Goal: Transaction & Acquisition: Book appointment/travel/reservation

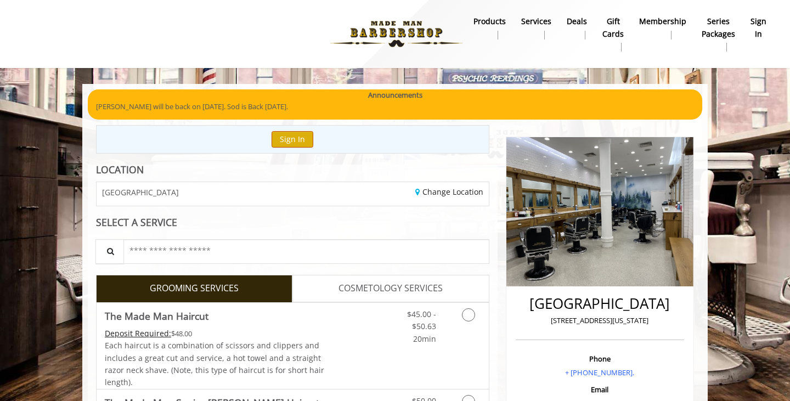
click at [297, 138] on button "Sign In" at bounding box center [293, 139] width 42 height 16
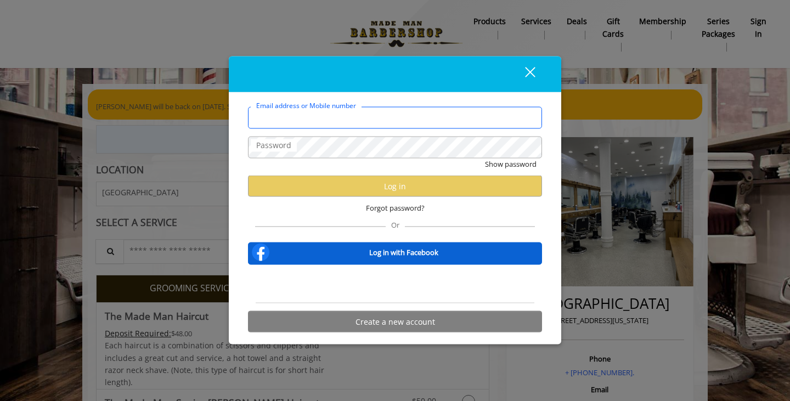
type input "**********"
click at [350, 67] on div "close" at bounding box center [395, 75] width 333 height 36
click at [527, 74] on div "close" at bounding box center [524, 74] width 22 height 16
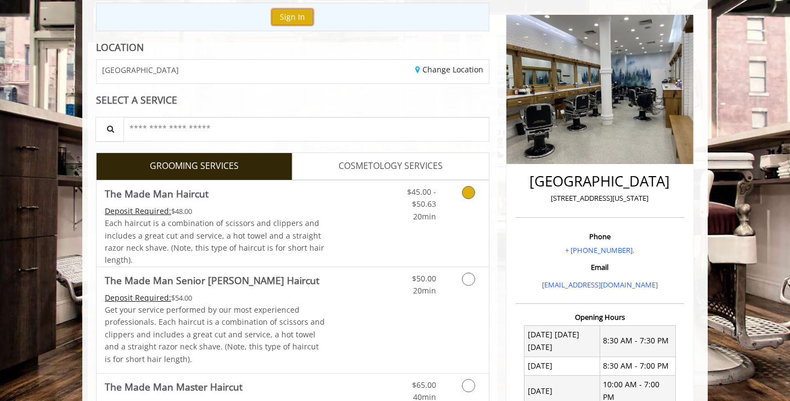
scroll to position [177, 0]
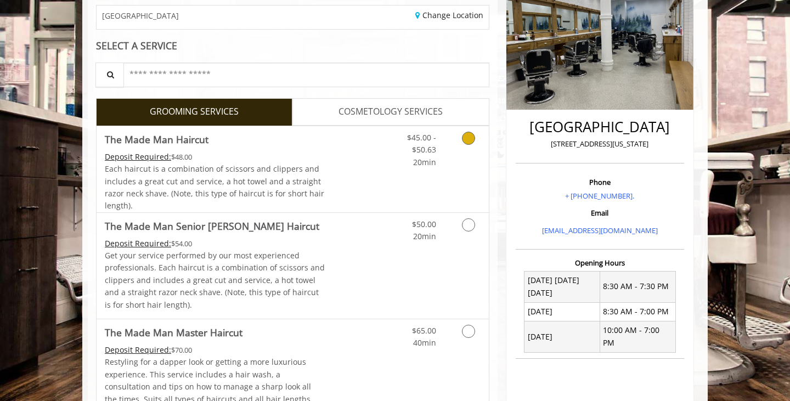
click at [273, 174] on span "Each haircut is a combination of scissors and clippers and includes a great cut…" at bounding box center [215, 187] width 220 height 47
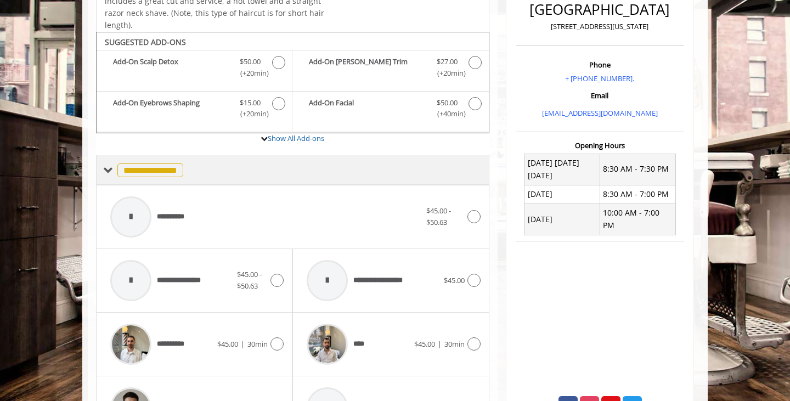
scroll to position [294, 0]
click at [109, 167] on span at bounding box center [108, 170] width 10 height 10
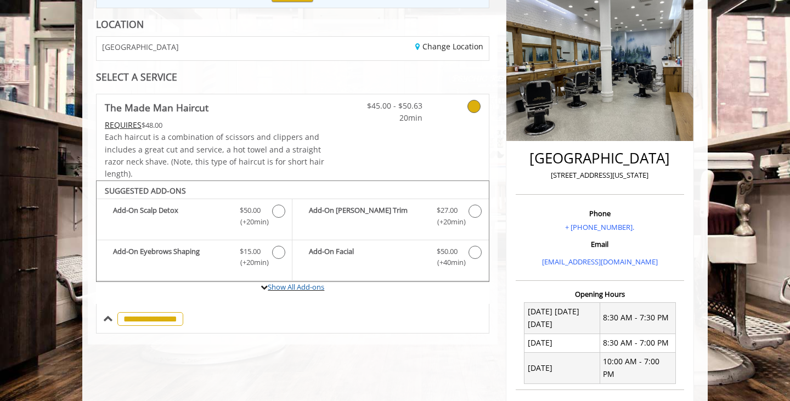
scroll to position [146, 0]
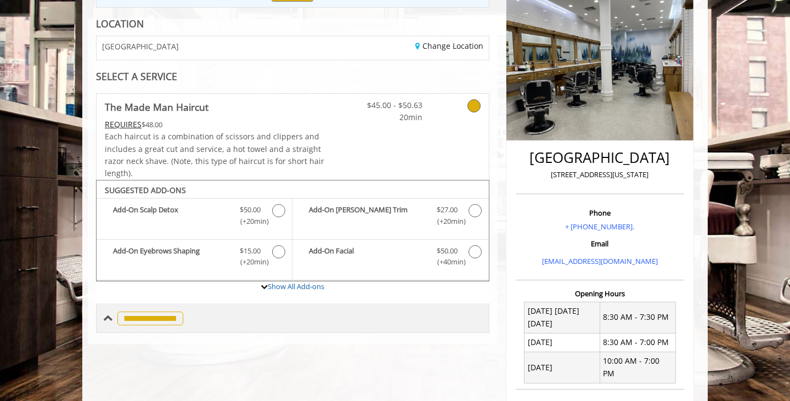
click at [142, 314] on span "**********" at bounding box center [150, 319] width 66 height 14
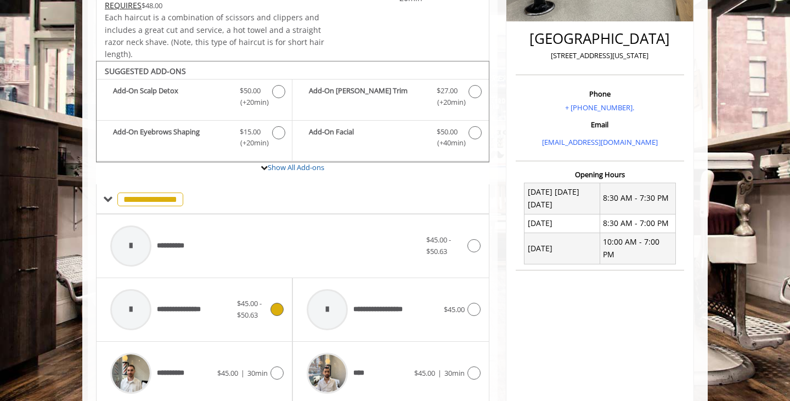
scroll to position [290, 0]
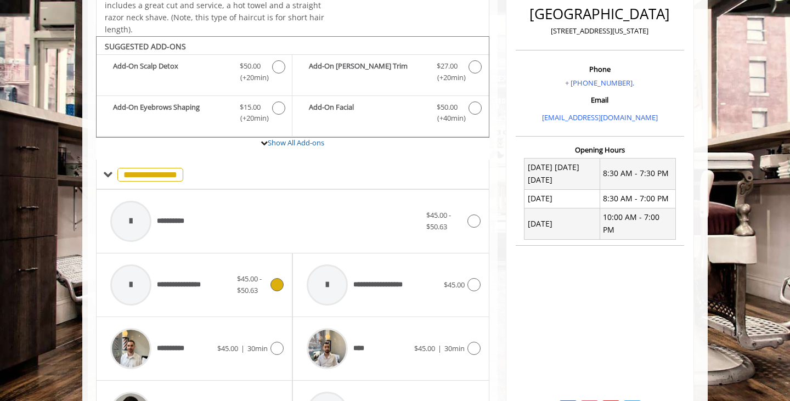
click at [169, 299] on span "**********" at bounding box center [160, 285] width 110 height 52
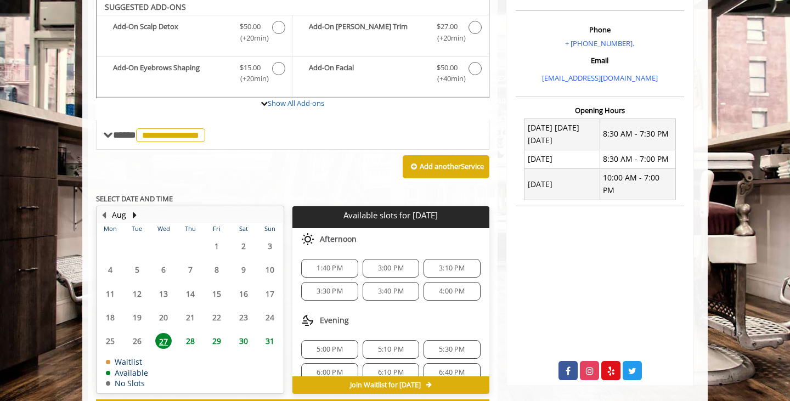
scroll to position [0, 0]
click at [189, 336] on span "28" at bounding box center [190, 341] width 16 height 16
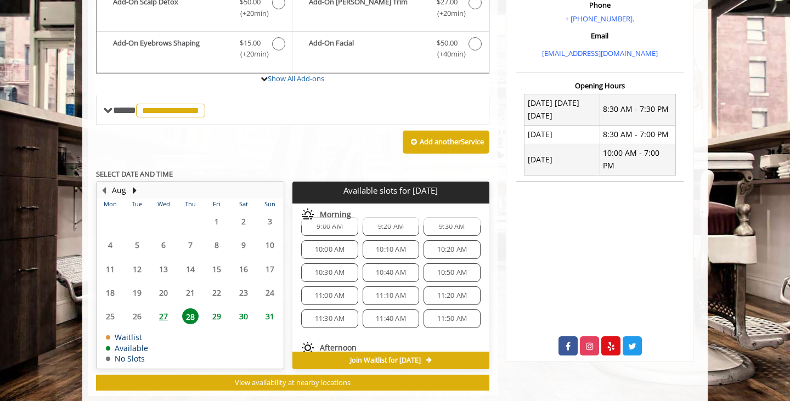
scroll to position [18, 0]
click at [330, 290] on span "11:00 AM" at bounding box center [330, 294] width 30 height 9
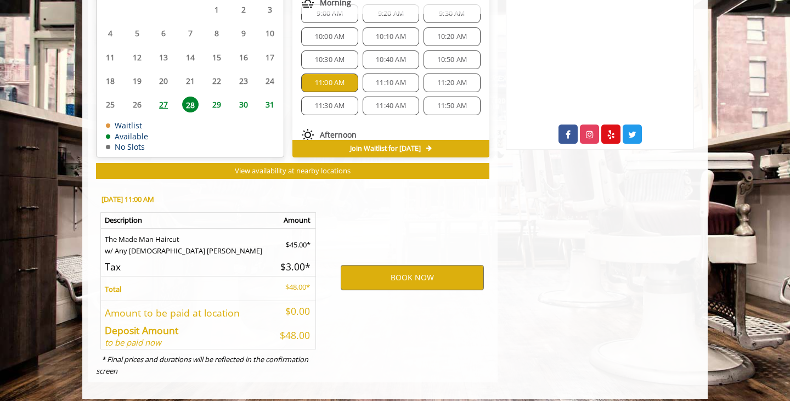
click at [328, 105] on div "11:30 AM" at bounding box center [329, 106] width 57 height 19
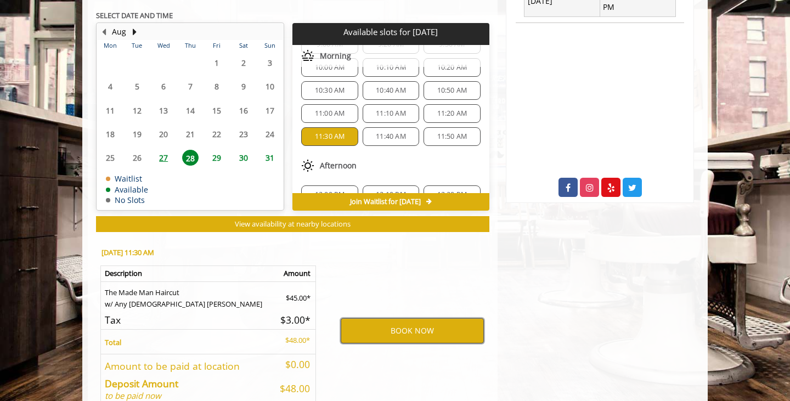
scroll to position [513, 0]
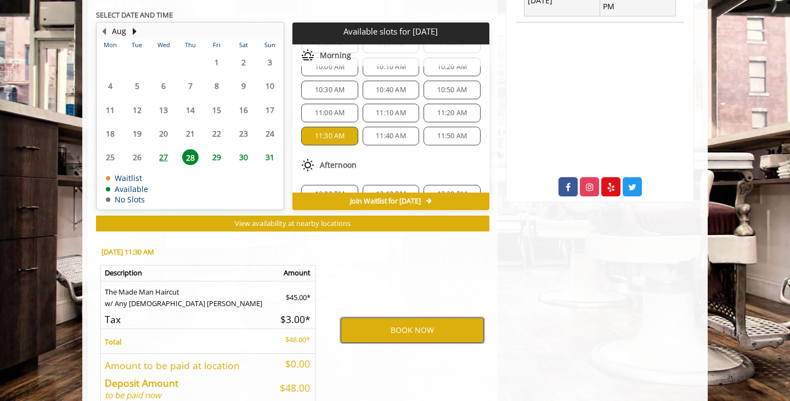
click at [390, 329] on button "BOOK NOW" at bounding box center [412, 330] width 143 height 25
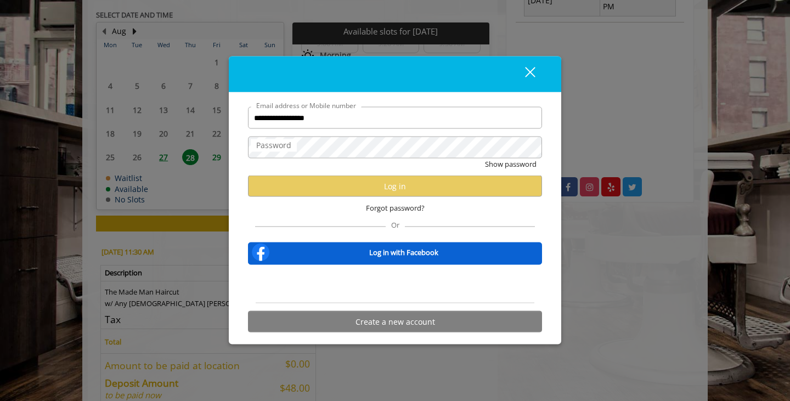
click at [527, 78] on div "close" at bounding box center [524, 74] width 22 height 16
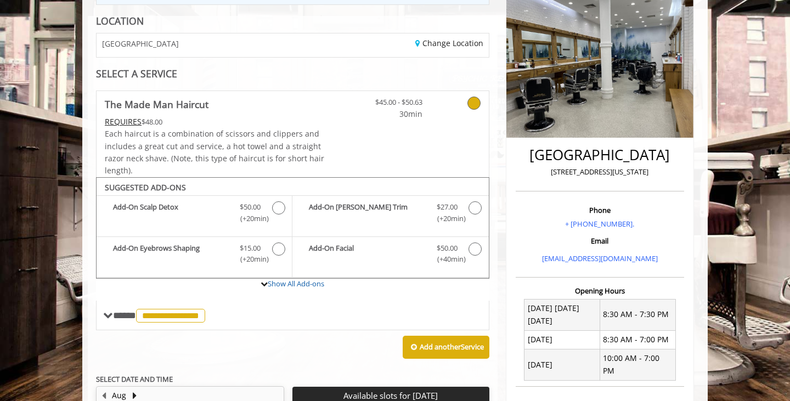
scroll to position [150, 0]
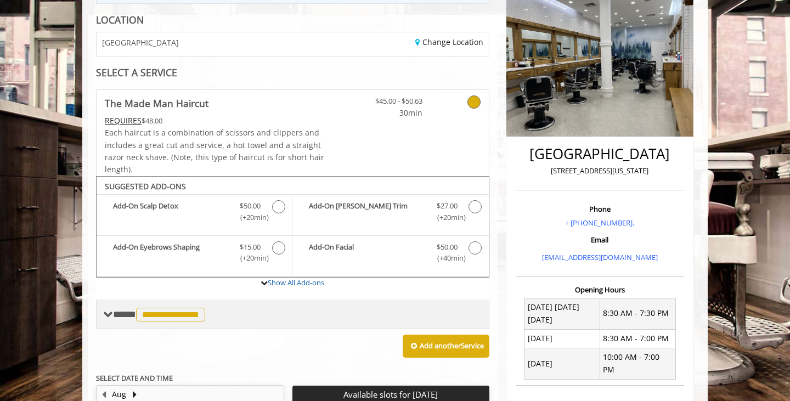
click at [177, 317] on span "**********" at bounding box center [170, 315] width 69 height 14
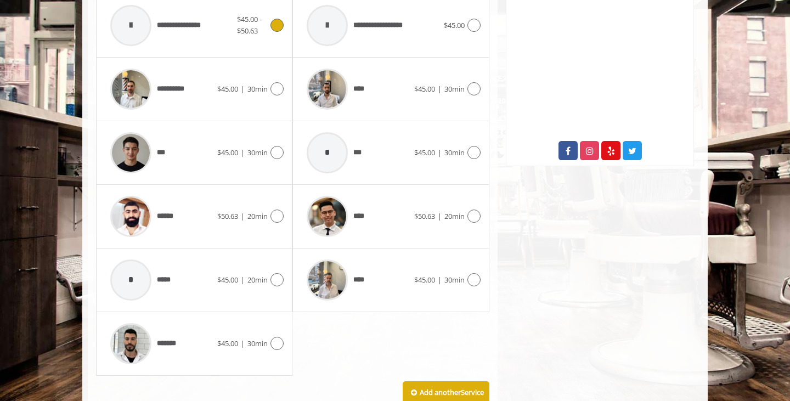
scroll to position [550, 0]
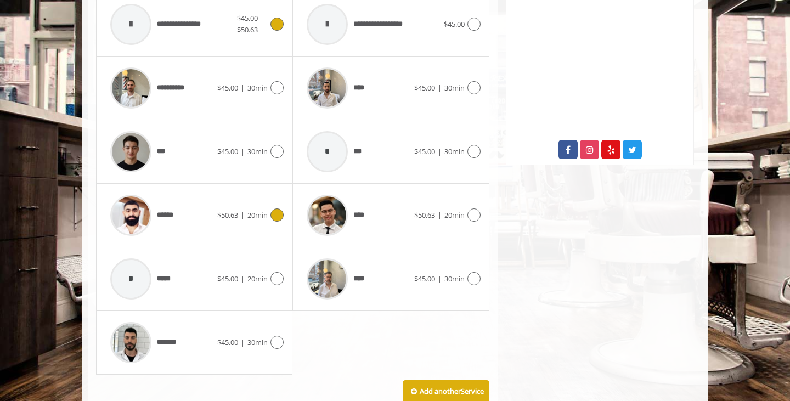
click at [185, 211] on div "******" at bounding box center [161, 215] width 113 height 52
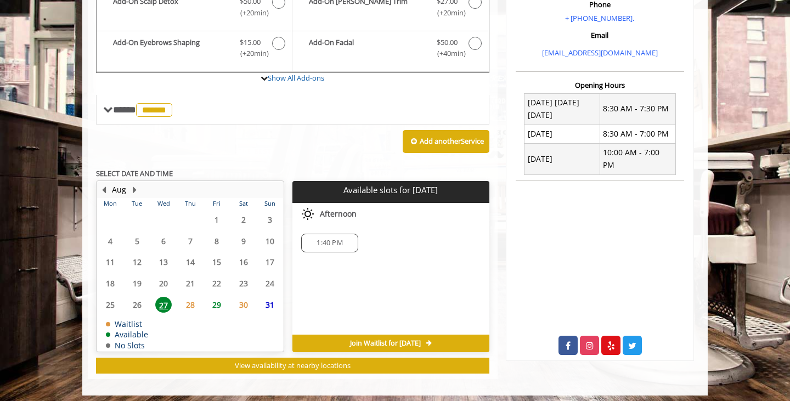
scroll to position [354, 0]
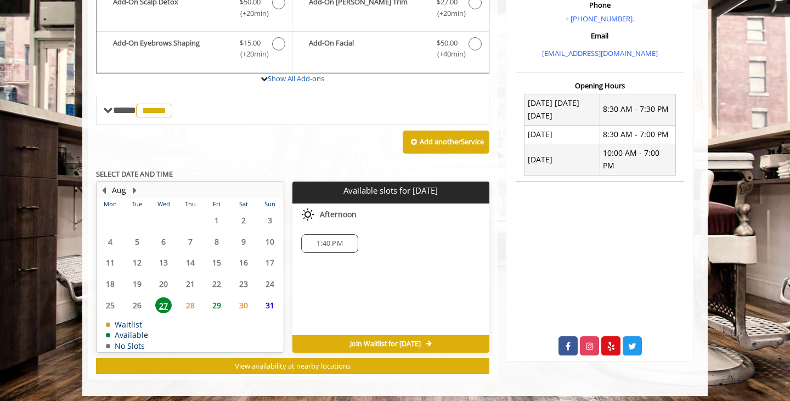
click at [192, 300] on span "28" at bounding box center [190, 305] width 16 height 16
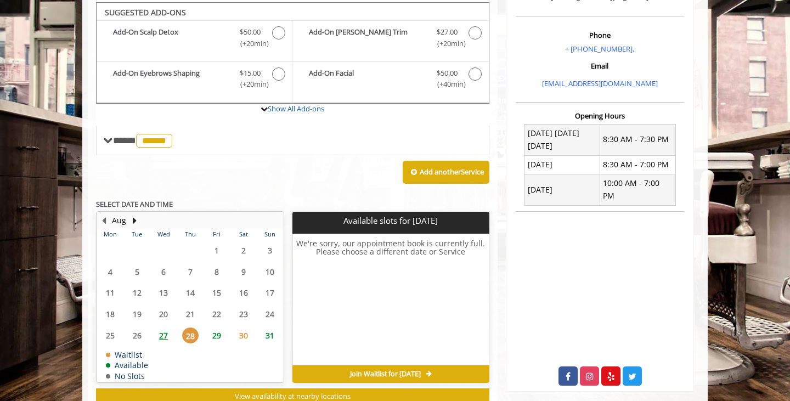
scroll to position [323, 0]
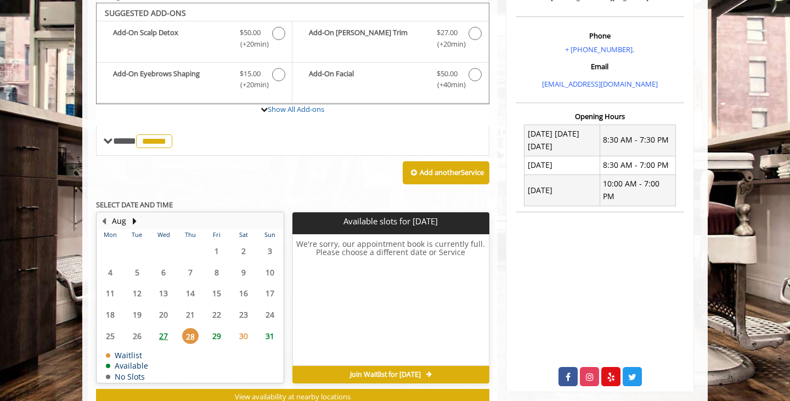
click at [217, 334] on span "29" at bounding box center [217, 336] width 16 height 16
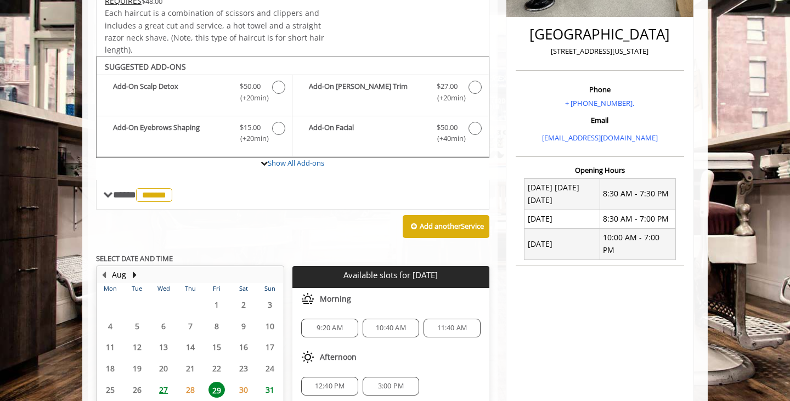
scroll to position [271, 0]
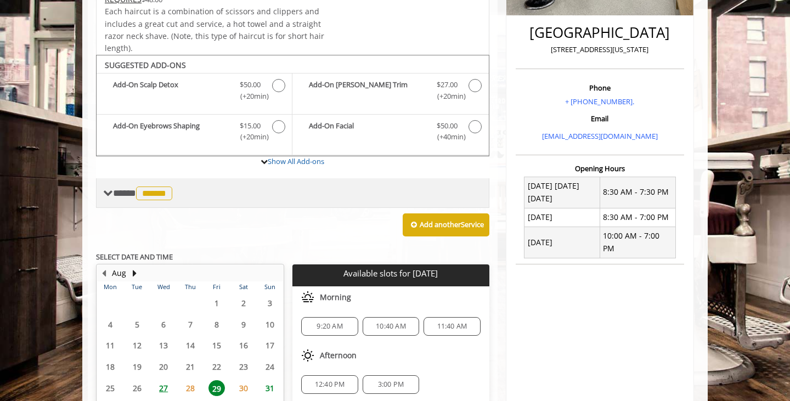
click at [164, 190] on span "******" at bounding box center [154, 194] width 36 height 14
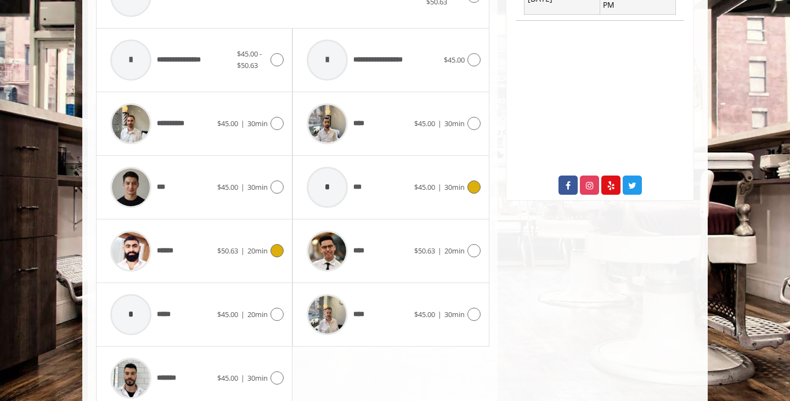
scroll to position [517, 0]
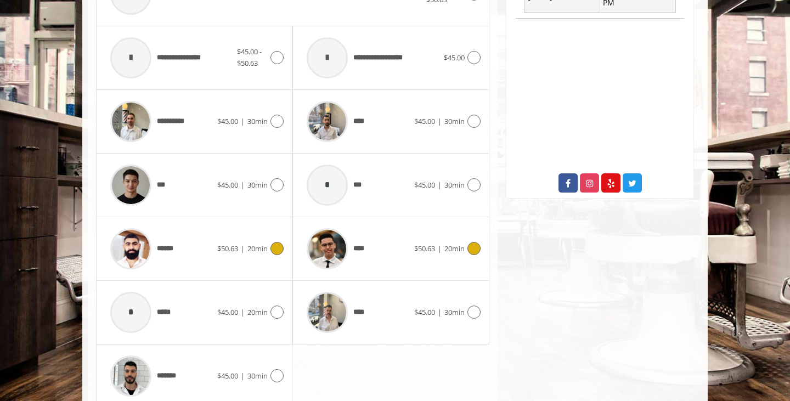
click at [333, 258] on img at bounding box center [327, 248] width 41 height 41
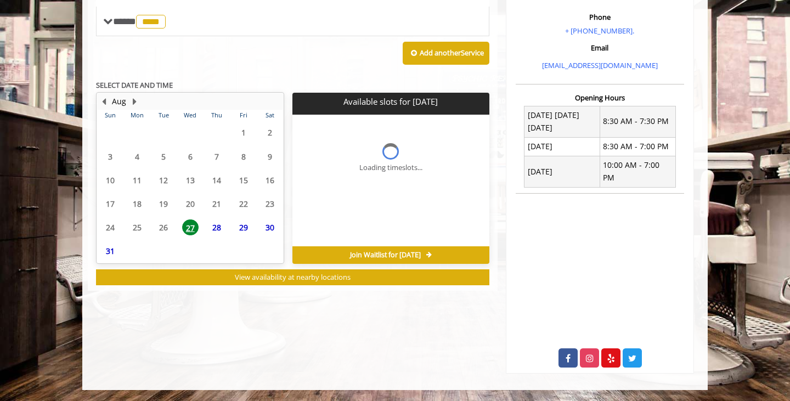
scroll to position [325, 0]
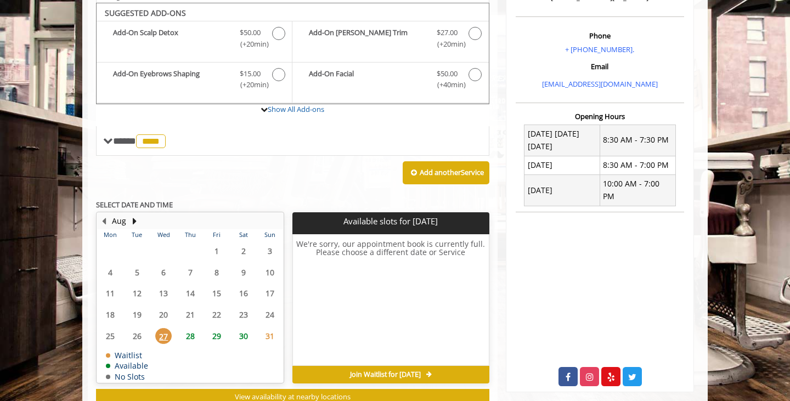
click at [190, 331] on span "28" at bounding box center [190, 336] width 16 height 16
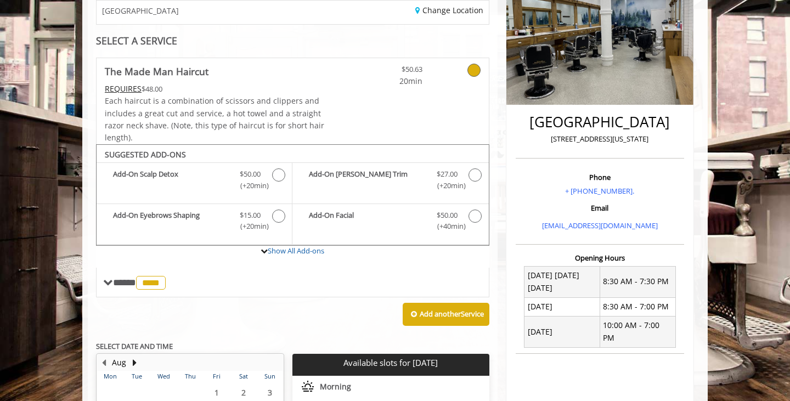
scroll to position [179, 0]
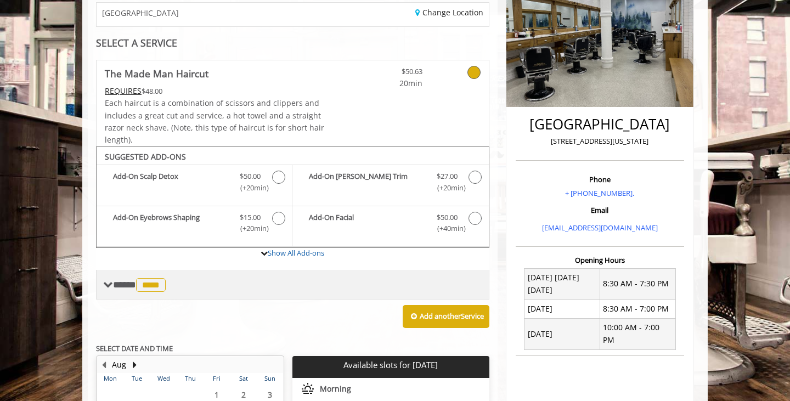
click at [114, 288] on div "**** **** ********" at bounding box center [292, 285] width 393 height 30
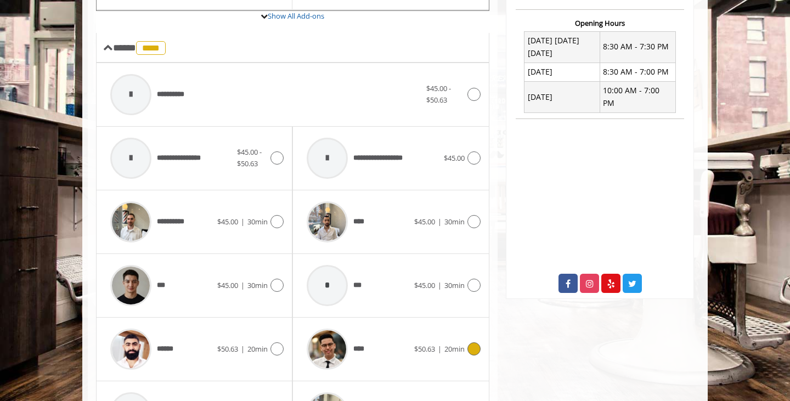
scroll to position [415, 1]
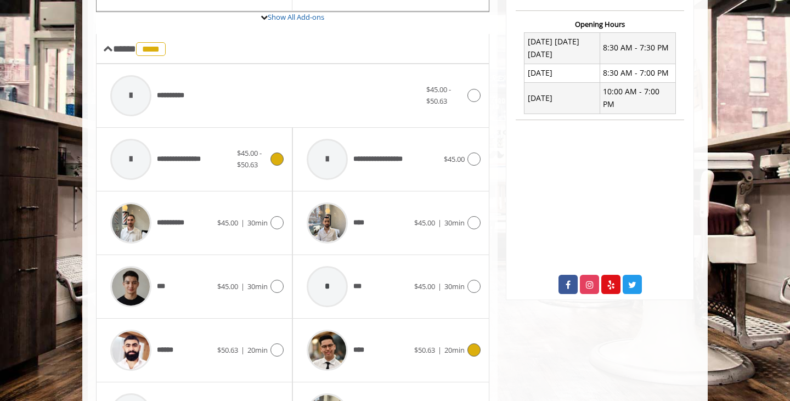
click at [142, 151] on div at bounding box center [130, 159] width 41 height 41
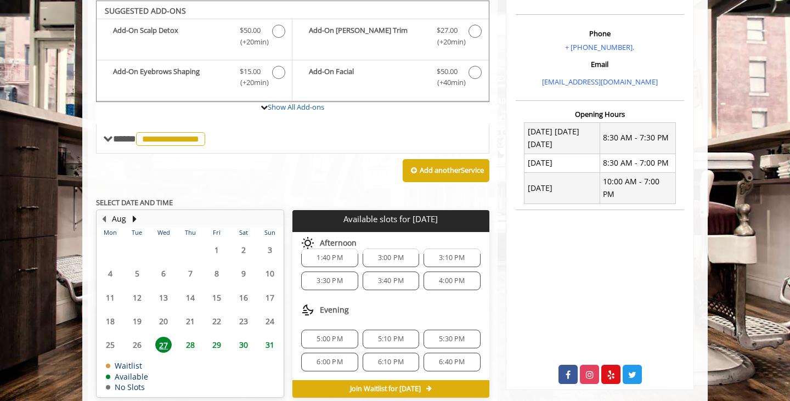
scroll to position [0, 0]
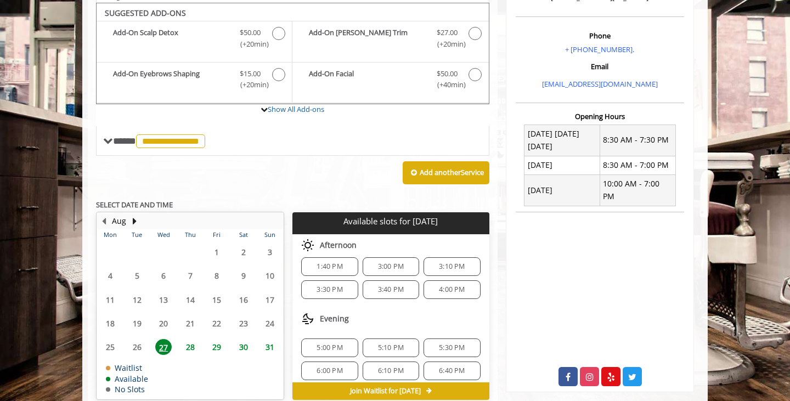
click at [184, 339] on span "28" at bounding box center [190, 347] width 16 height 16
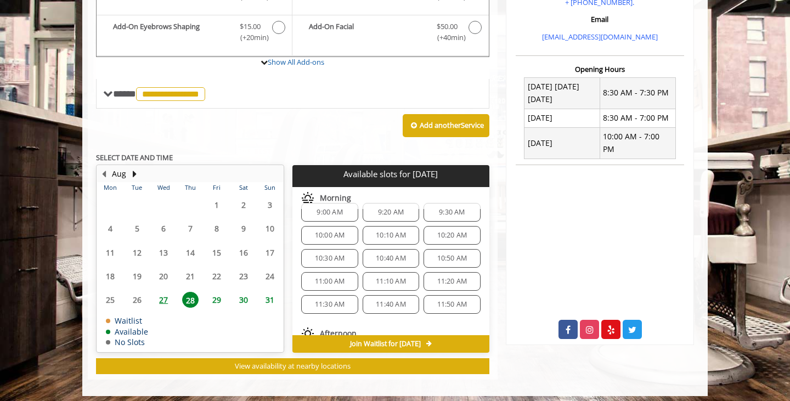
click at [437, 277] on span "11:20 AM" at bounding box center [452, 281] width 30 height 9
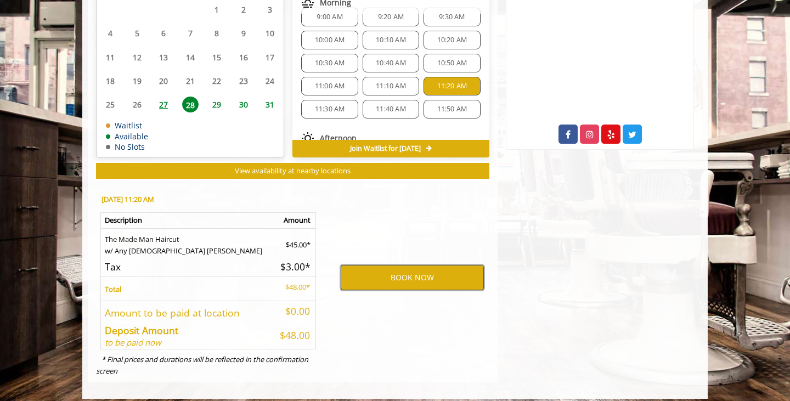
click at [391, 270] on button "BOOK NOW" at bounding box center [412, 277] width 143 height 25
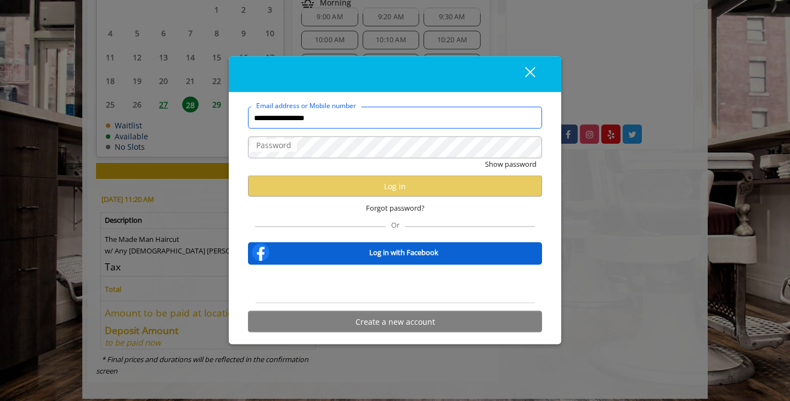
click at [278, 123] on input "**********" at bounding box center [395, 118] width 294 height 22
type input "**********"
click at [273, 142] on label "Password" at bounding box center [274, 145] width 46 height 12
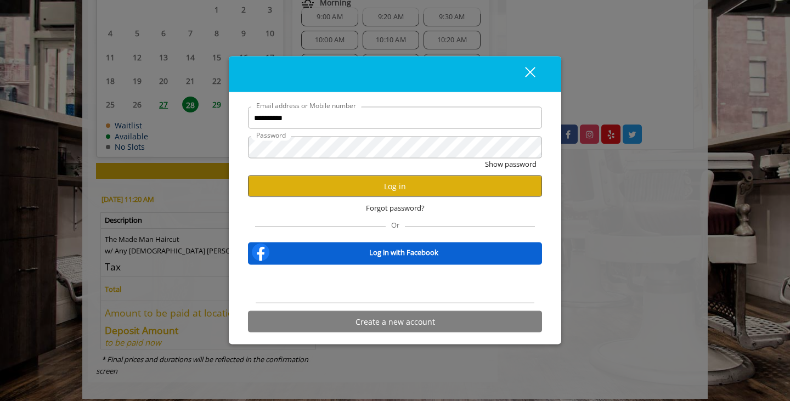
click at [316, 183] on button "Log in" at bounding box center [395, 186] width 294 height 21
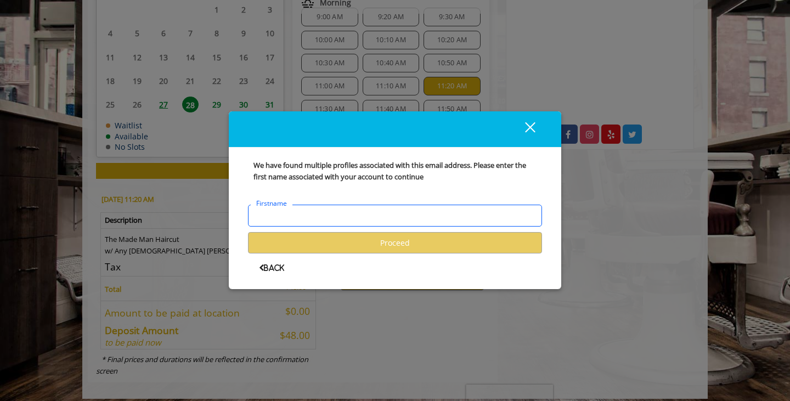
click at [309, 207] on input "Firstname" at bounding box center [395, 216] width 294 height 22
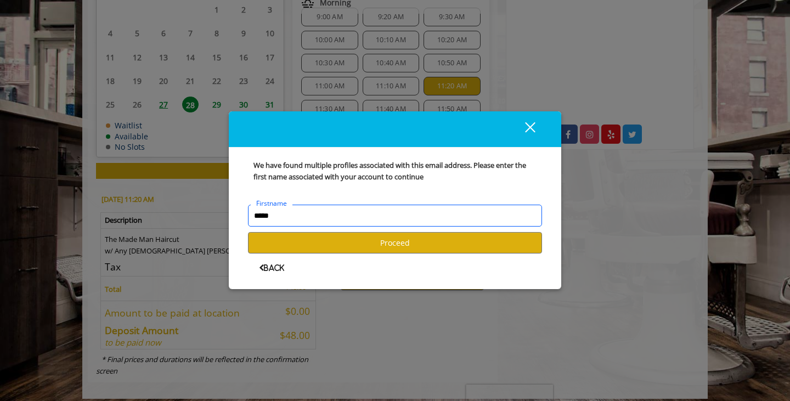
type input "*****"
click at [310, 258] on user-forgot-password "We have found multiple profiles associated with this email address. Please ente…" at bounding box center [395, 216] width 294 height 112
click at [317, 248] on button "Proceed" at bounding box center [395, 242] width 294 height 21
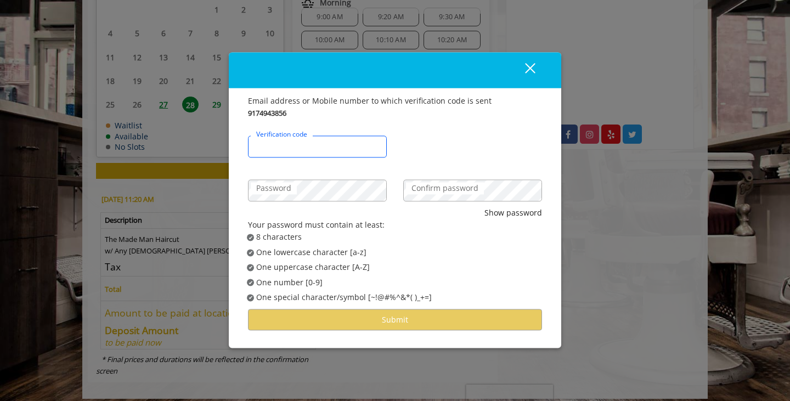
click at [334, 138] on input "Verification code" at bounding box center [317, 147] width 139 height 22
type input "******"
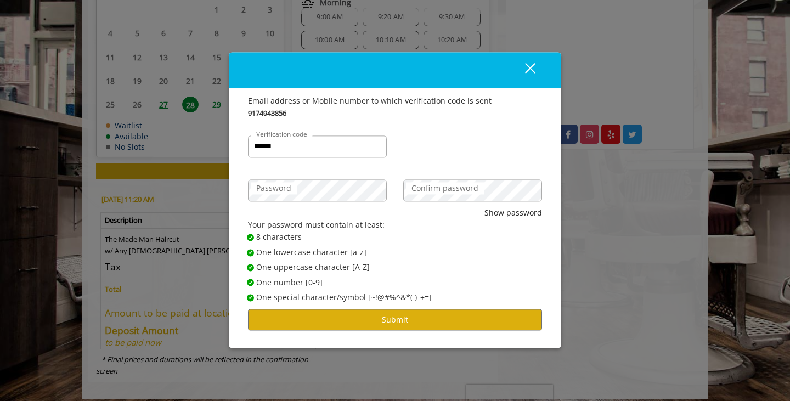
click at [447, 190] on label "Confirm password" at bounding box center [445, 188] width 78 height 12
click at [387, 318] on button "Submit" at bounding box center [395, 320] width 294 height 21
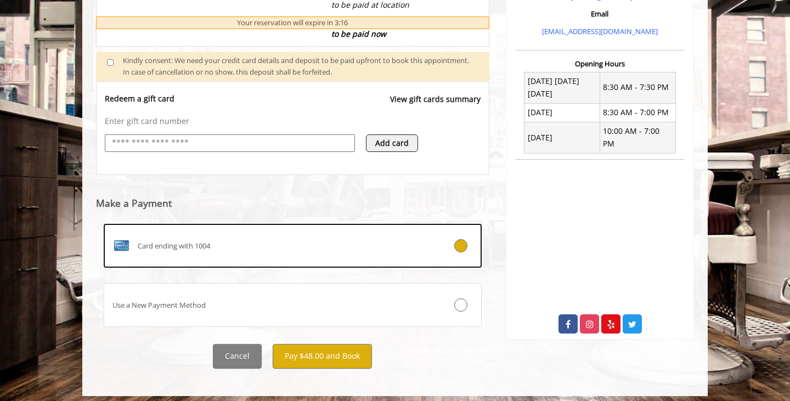
scroll to position [375, 0]
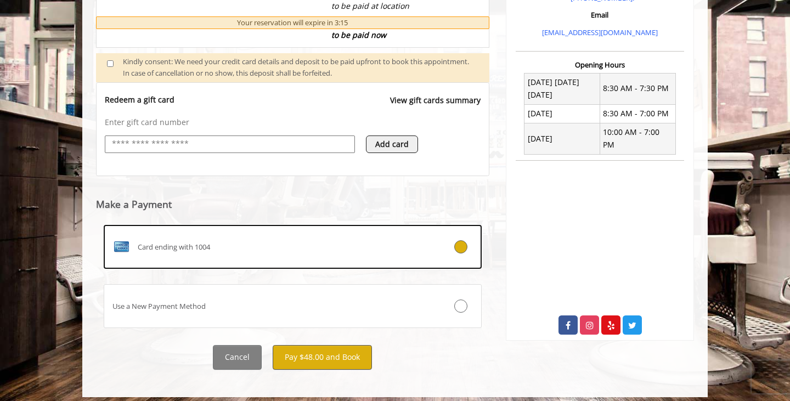
click at [338, 359] on button "Pay $48.00 and Book" at bounding box center [322, 357] width 99 height 25
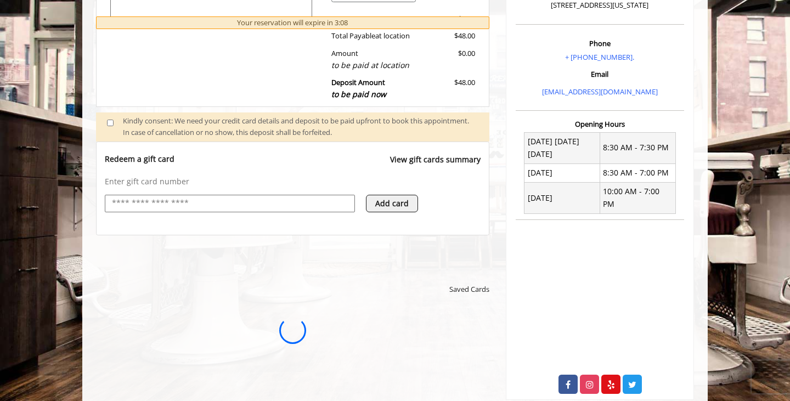
scroll to position [310, 0]
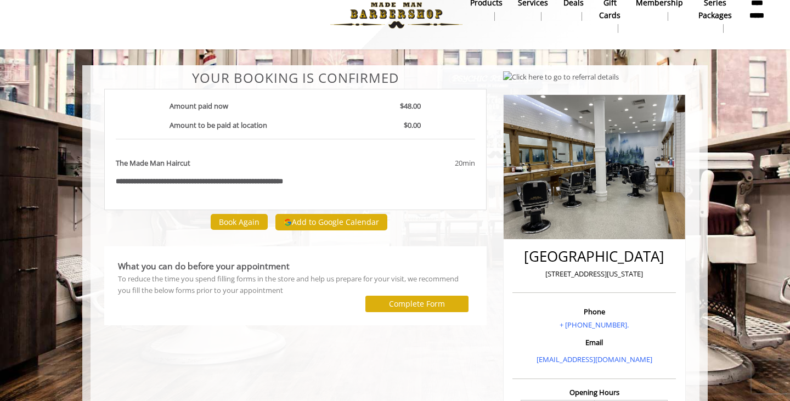
scroll to position [19, 0]
click at [407, 299] on label "Complete Form" at bounding box center [417, 303] width 56 height 9
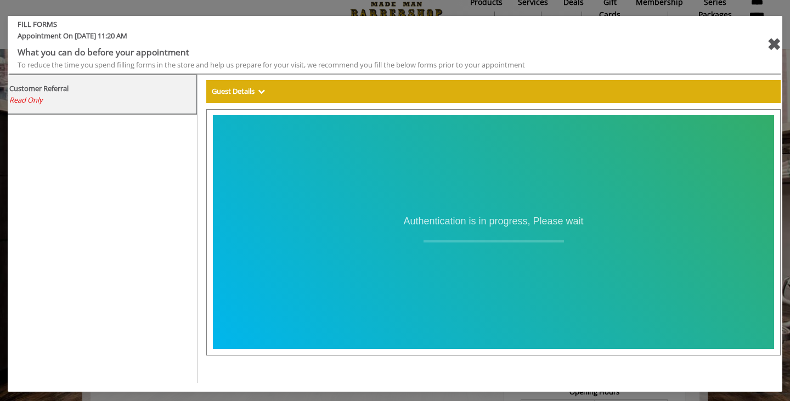
scroll to position [4, 0]
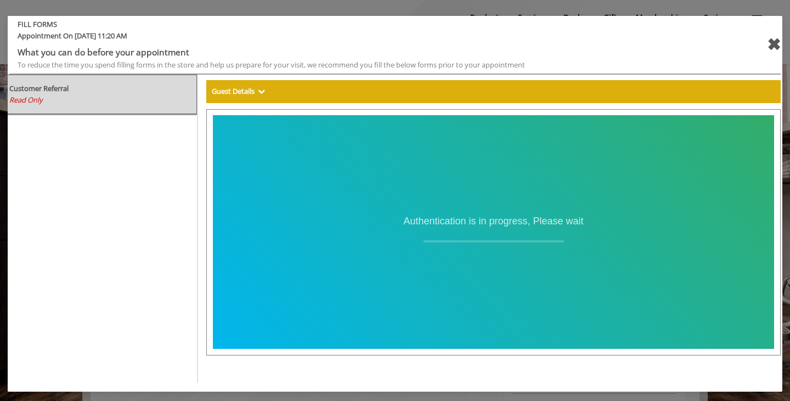
click at [101, 95] on div "Read Only" at bounding box center [98, 100] width 179 height 12
